Goal: Information Seeking & Learning: Find specific fact

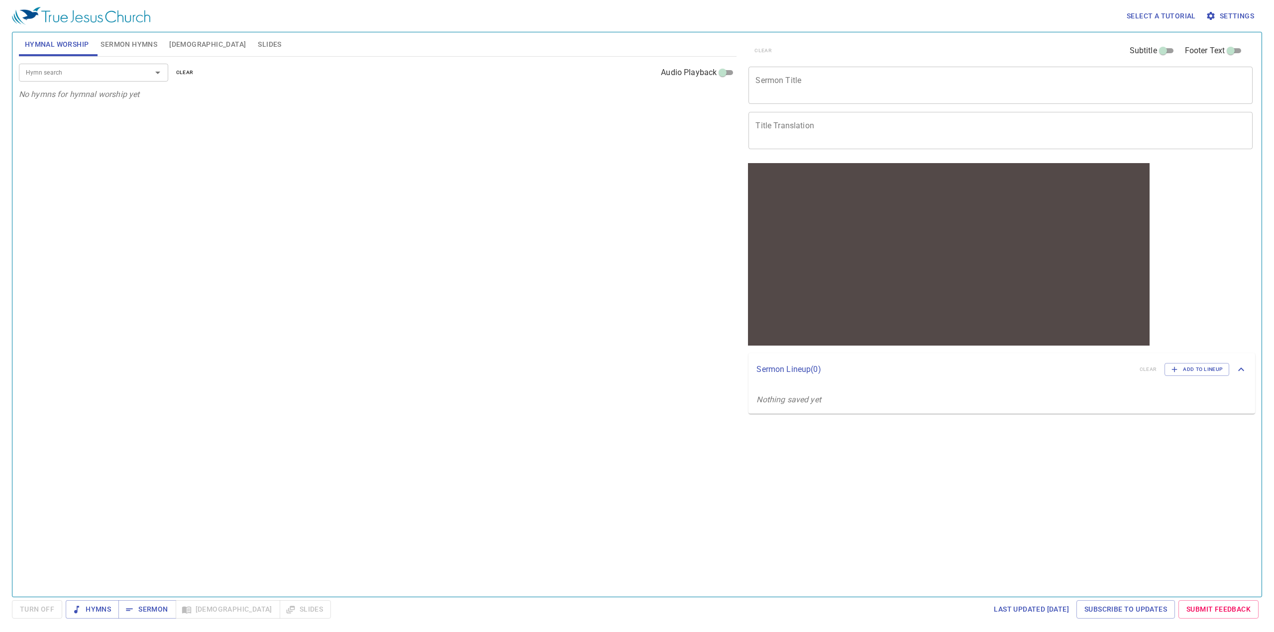
click at [127, 70] on input "Hymn search" at bounding box center [79, 72] width 114 height 11
type input "luke 13"
click at [182, 44] on span "Bible" at bounding box center [207, 44] width 77 height 12
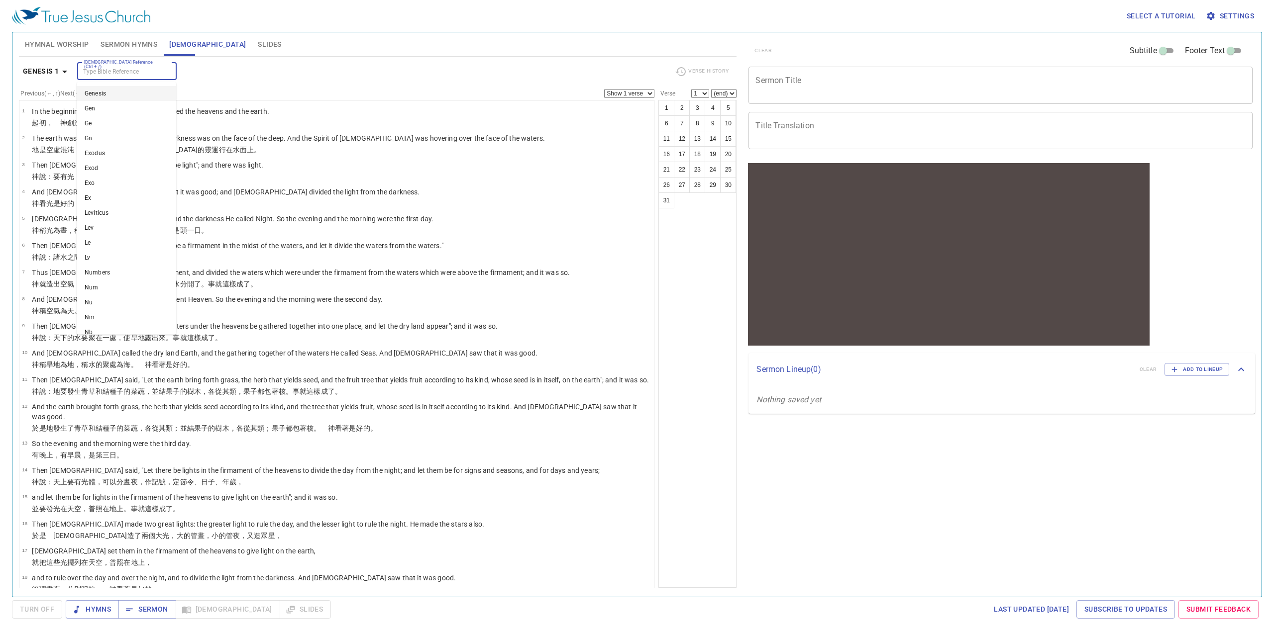
click at [141, 77] on input "Bible Reference (Ctrl + /)" at bounding box center [118, 71] width 77 height 11
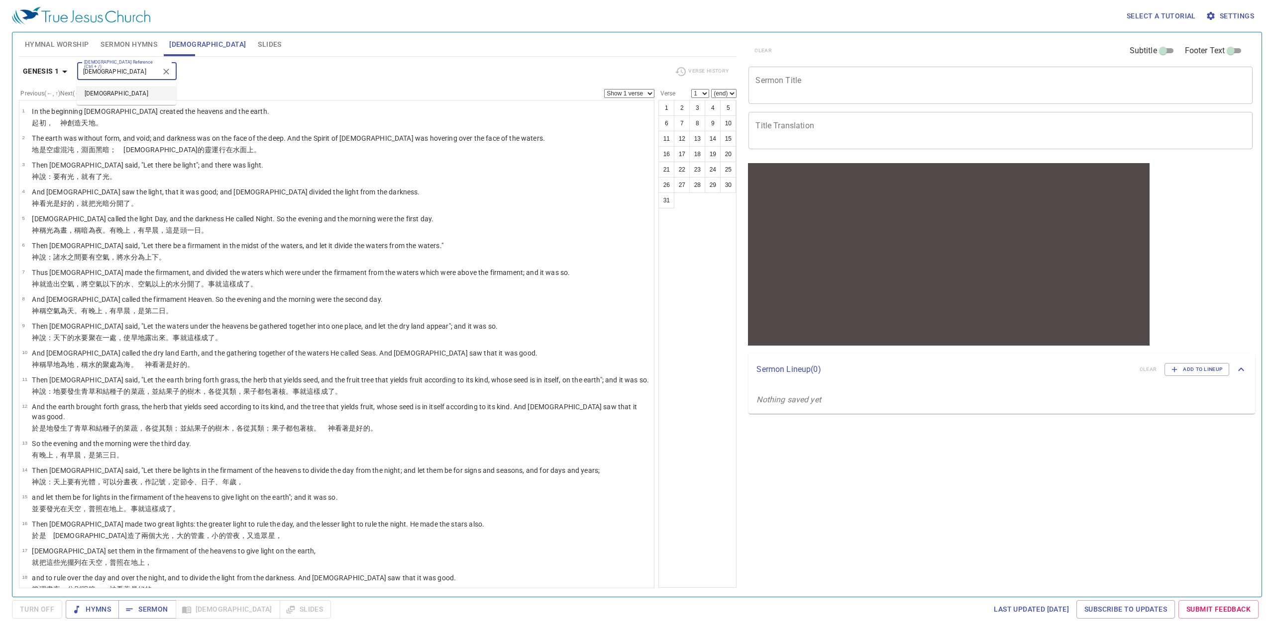
type input "luke 13"
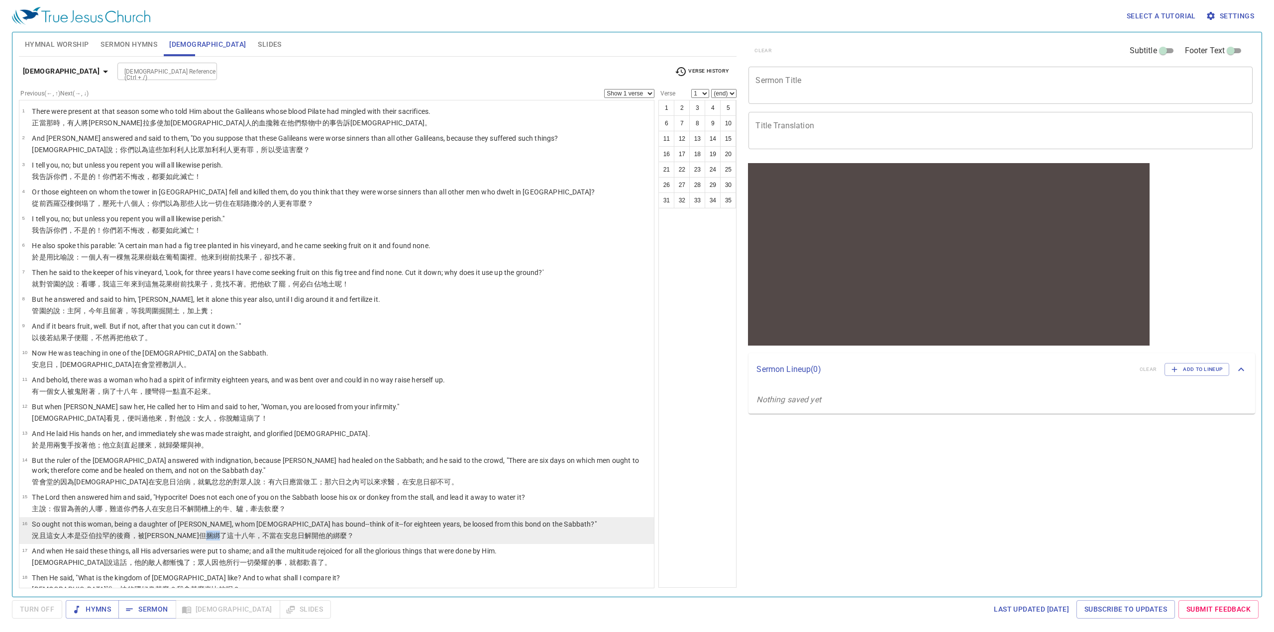
drag, startPoint x: 172, startPoint y: 536, endPoint x: 160, endPoint y: 536, distance: 12.5
click at [206, 536] on wg4567 "捆綁 了這十八 年 ，不 當 在安息 日 解開 他的綁 麼？" at bounding box center [280, 536] width 148 height 8
select select "16"
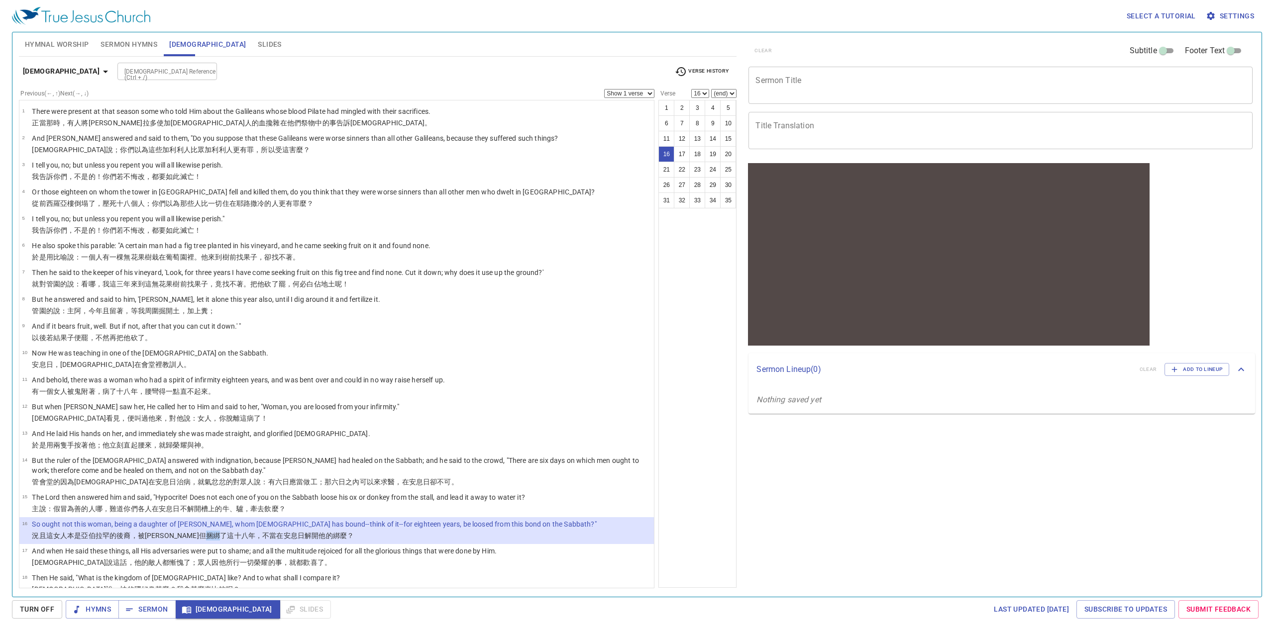
copy wg4567 "捆綁"
